Goal: Navigation & Orientation: Find specific page/section

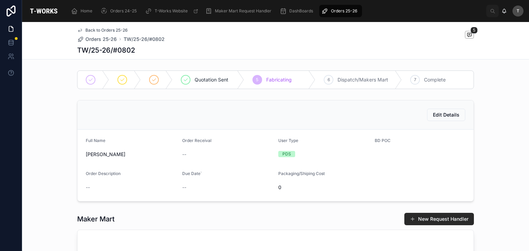
scroll to position [379, 0]
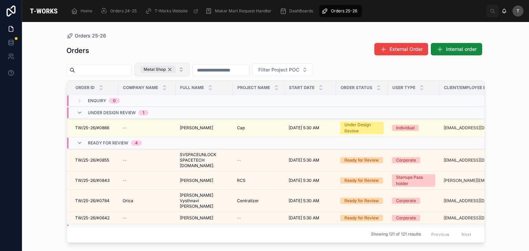
click at [176, 70] on div "Metal Shop" at bounding box center [158, 70] width 35 height 8
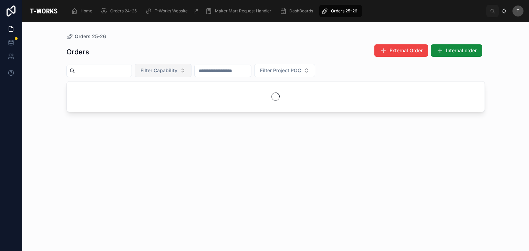
click at [177, 69] on span "Filter Capability" at bounding box center [159, 70] width 37 height 7
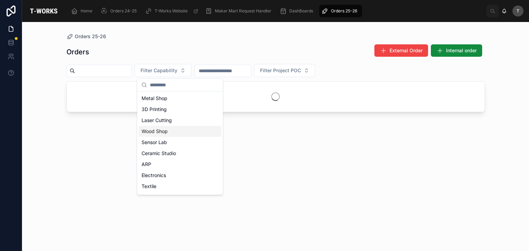
click at [150, 133] on div "Wood Shop" at bounding box center [180, 131] width 83 height 11
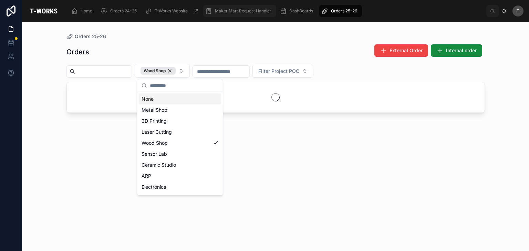
click at [227, 13] on span "Maker Mart Request Handler" at bounding box center [243, 11] width 56 height 6
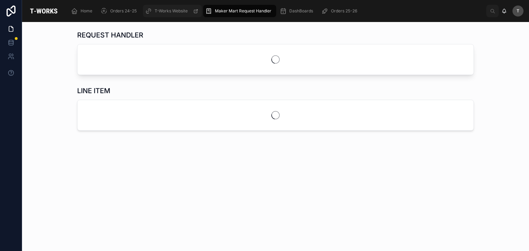
click at [174, 13] on span "T-Works Website" at bounding box center [171, 11] width 33 height 6
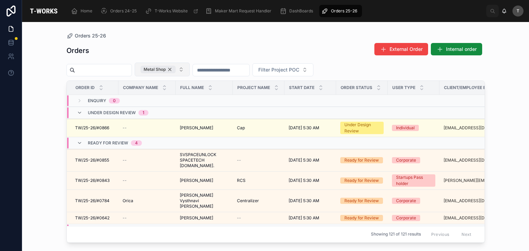
click at [176, 71] on div "Metal Shop" at bounding box center [158, 70] width 35 height 8
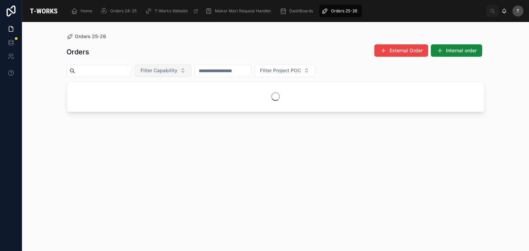
click at [177, 71] on span "Filter Capability" at bounding box center [159, 70] width 37 height 7
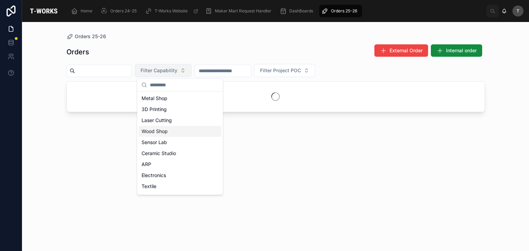
click at [160, 130] on div "Wood Shop" at bounding box center [180, 131] width 83 height 11
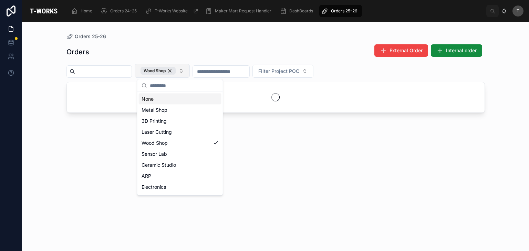
click at [182, 47] on div "Orders External Order Internal order" at bounding box center [275, 52] width 419 height 16
